Goal: Find specific page/section

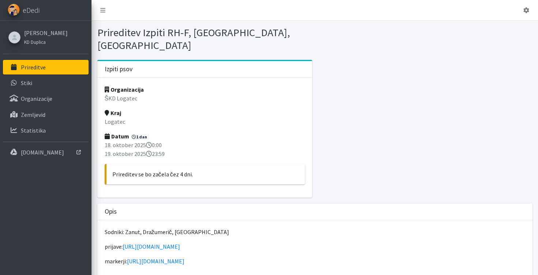
click at [67, 69] on link "Prireditve" at bounding box center [46, 67] width 86 height 15
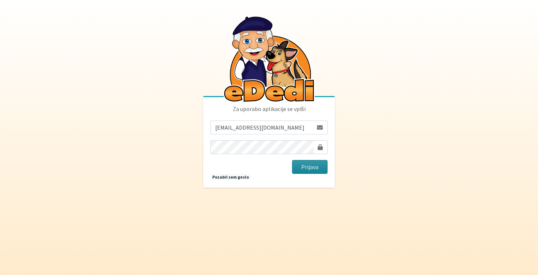
click at [312, 167] on button "Prijava" at bounding box center [309, 167] width 35 height 14
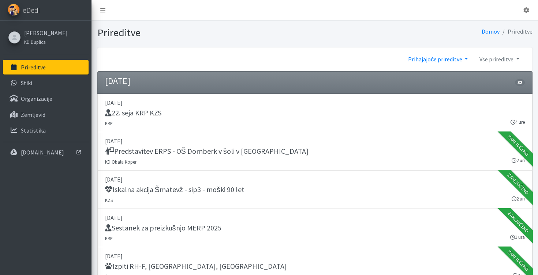
click at [464, 60] on link "Prihajajoče prireditve" at bounding box center [437, 59] width 71 height 15
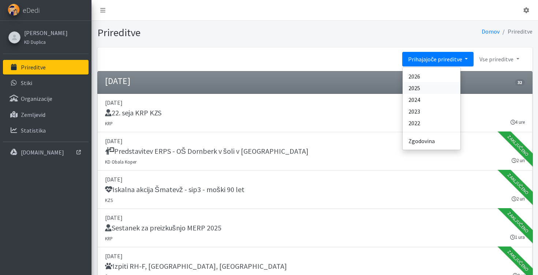
click at [441, 92] on link "2025" at bounding box center [431, 88] width 58 height 12
